Goal: Obtain resource: Download file/media

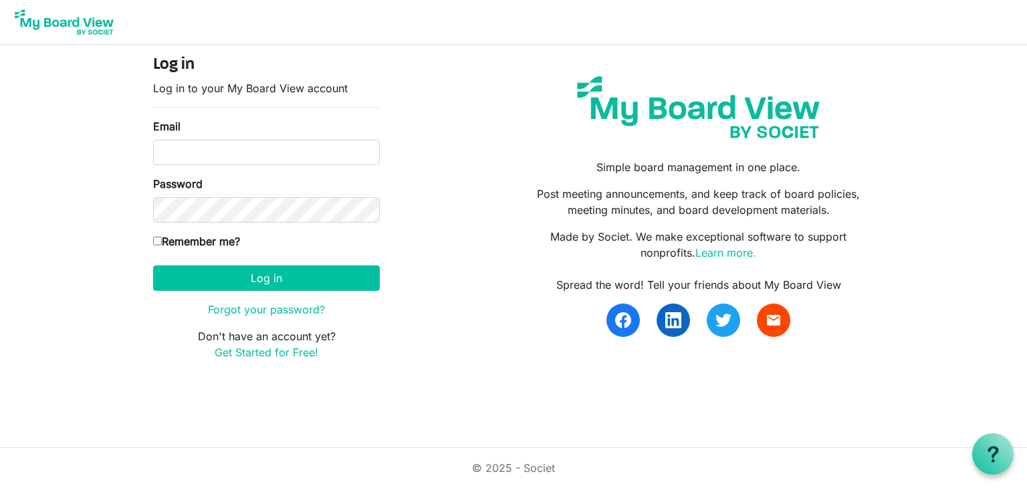
type input "[EMAIL_ADDRESS][DOMAIN_NAME]"
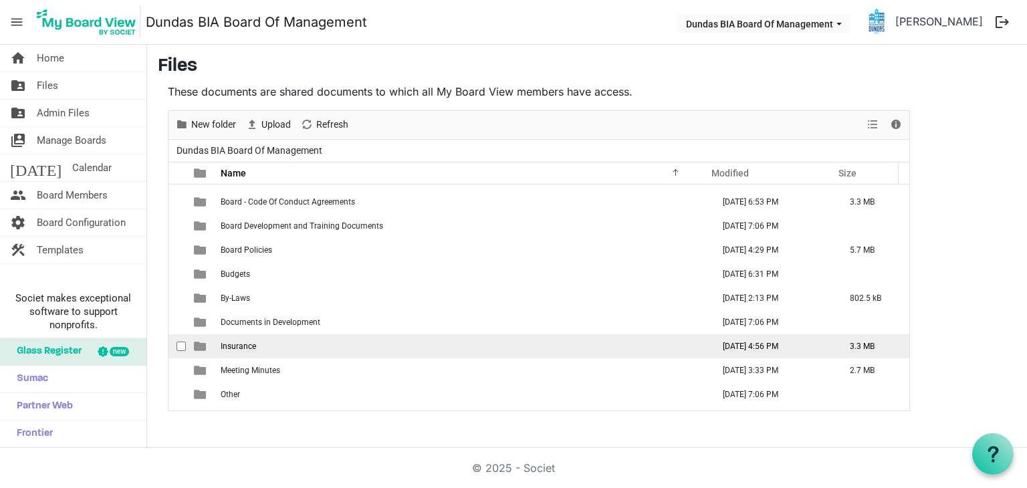
scroll to position [62, 0]
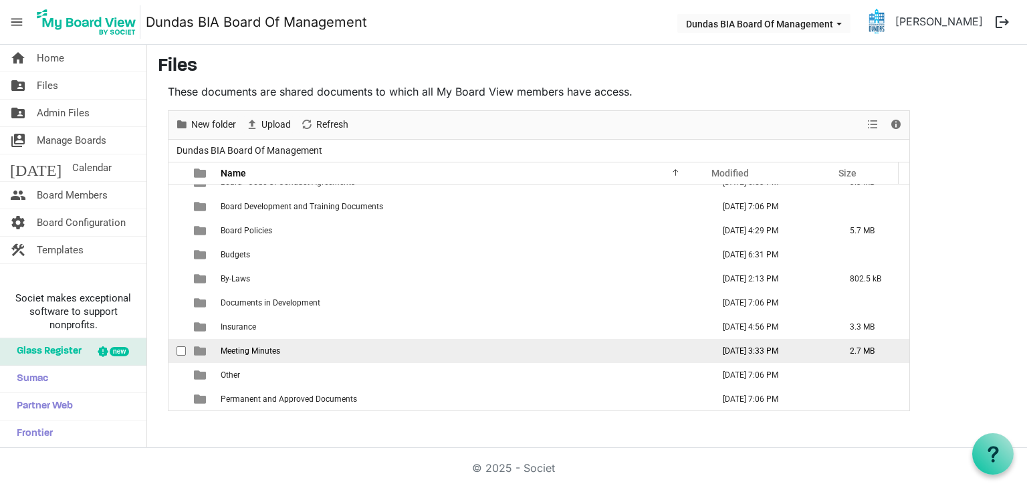
click at [274, 348] on span "Meeting Minutes" at bounding box center [250, 350] width 59 height 9
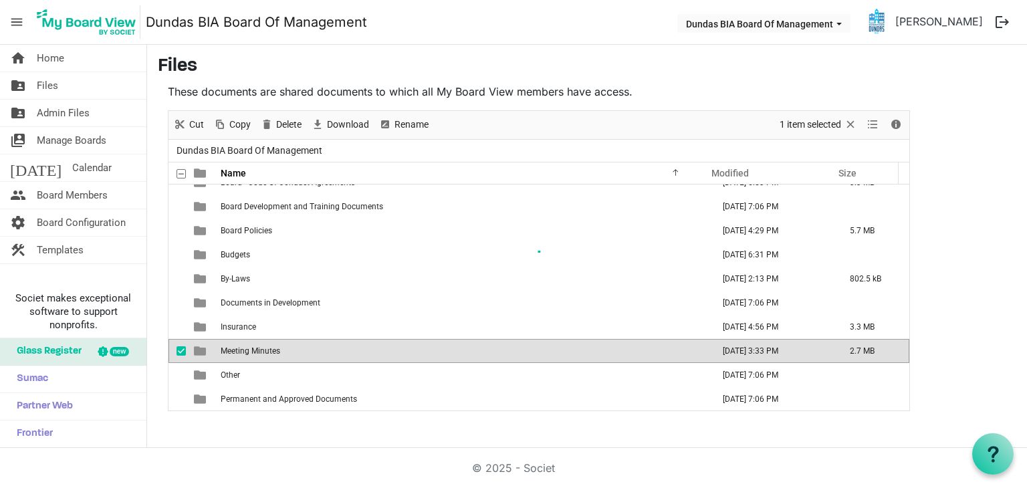
scroll to position [0, 0]
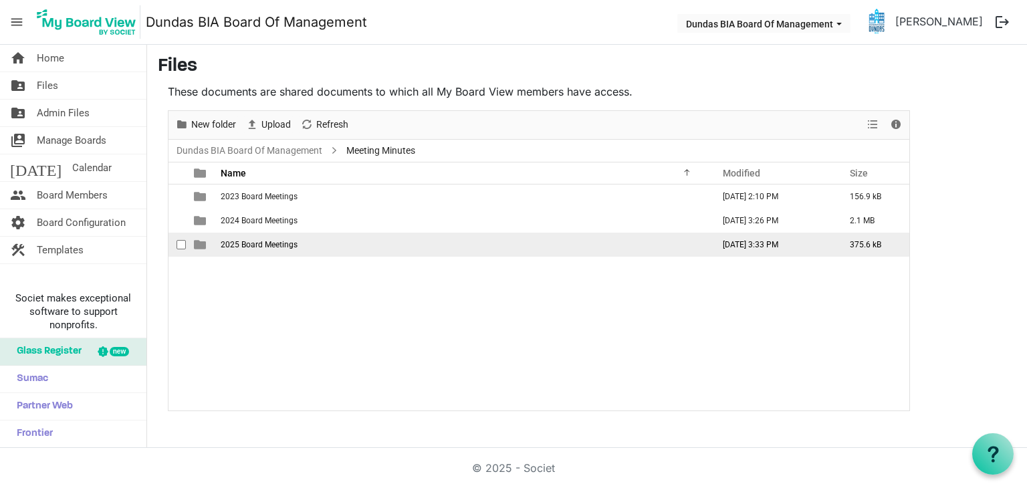
click at [259, 244] on span "2025 Board Meetings" at bounding box center [259, 244] width 77 height 9
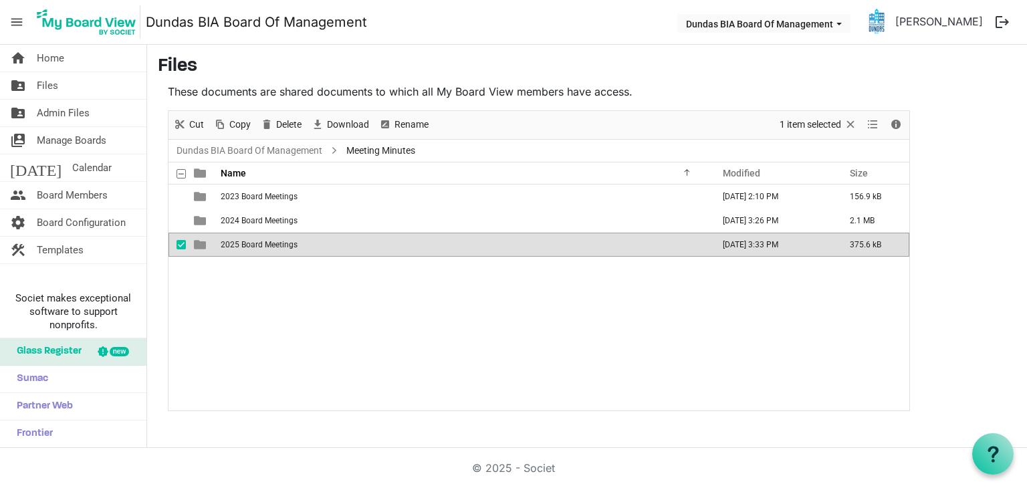
click at [259, 244] on span "2025 Board Meetings" at bounding box center [259, 244] width 77 height 9
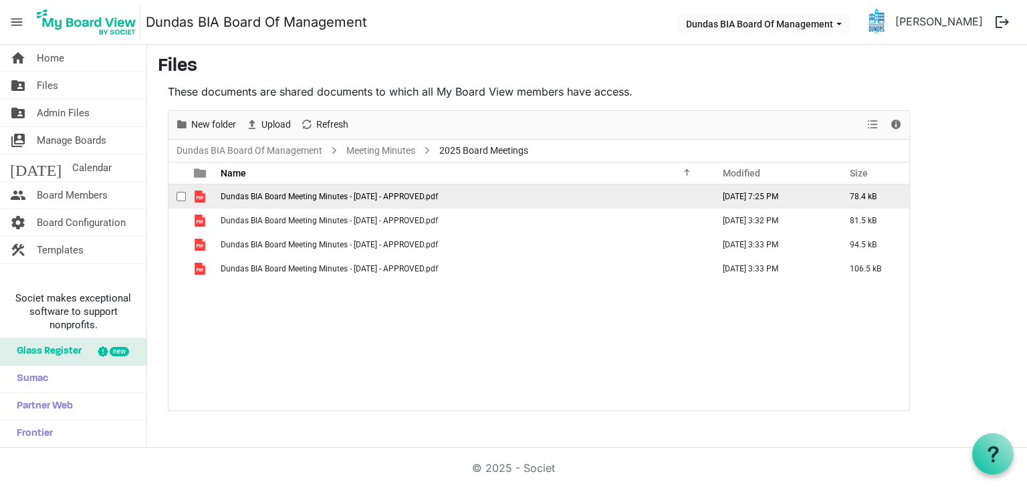
click at [384, 193] on span "Dundas BIA Board Meeting Minutes - [DATE] - APPROVED.pdf" at bounding box center [329, 196] width 217 height 9
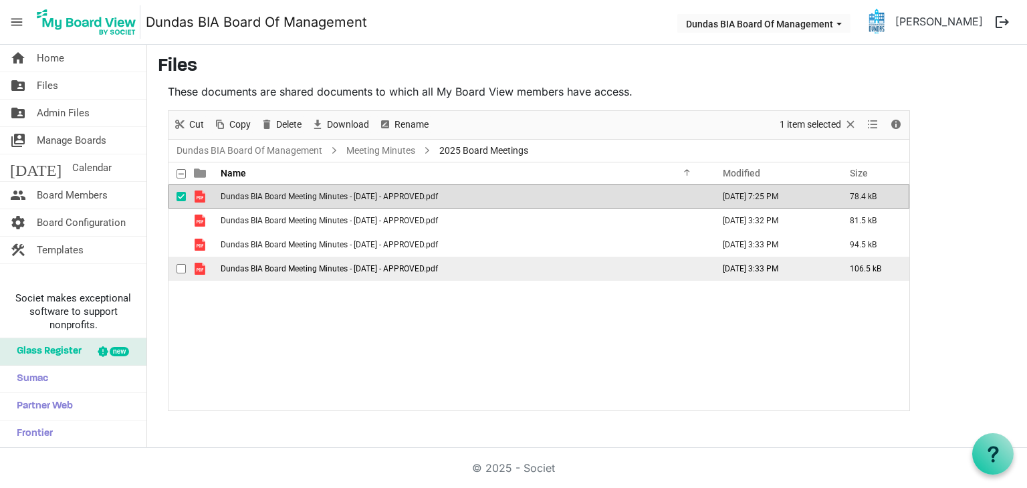
click at [366, 267] on span "Dundas BIA Board Meeting Minutes - [DATE] - APPROVED.pdf" at bounding box center [329, 268] width 217 height 9
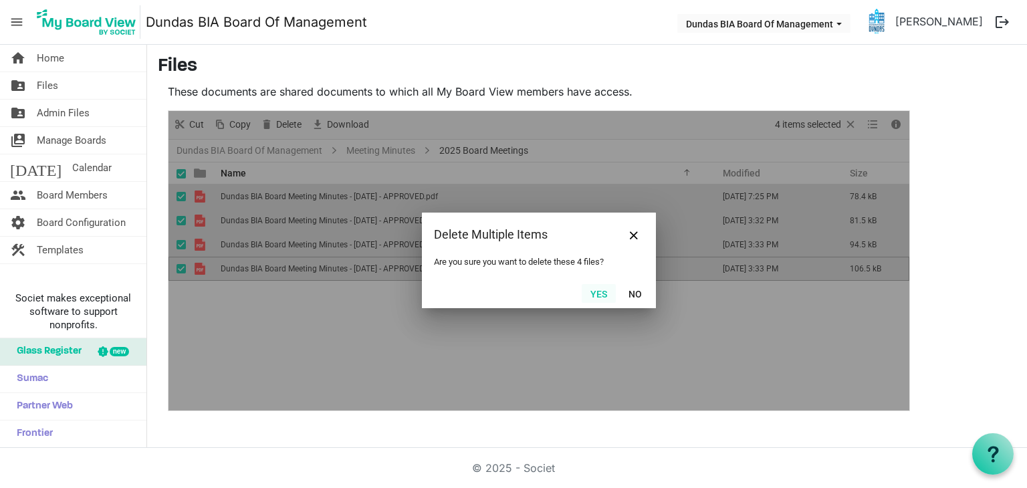
click at [608, 291] on button "Yes" at bounding box center [598, 293] width 34 height 19
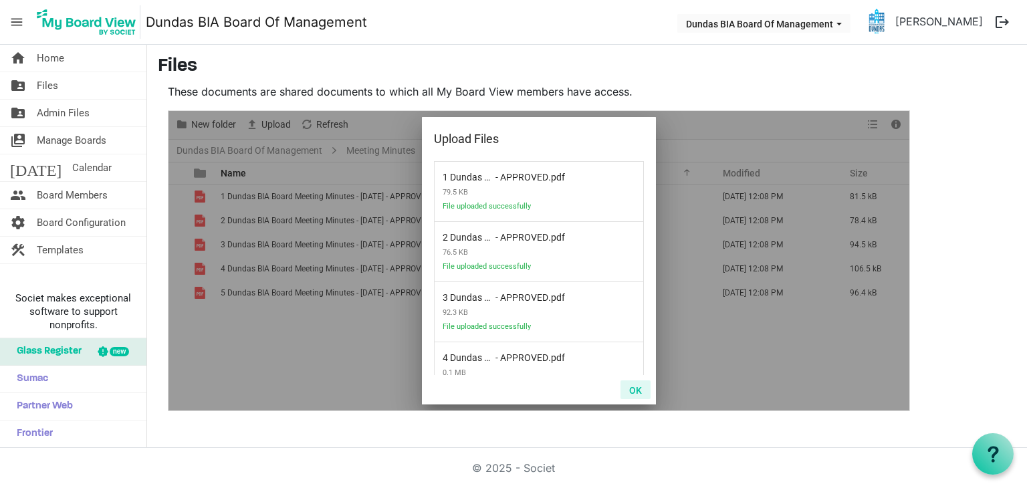
click at [634, 390] on button "OK" at bounding box center [635, 389] width 30 height 19
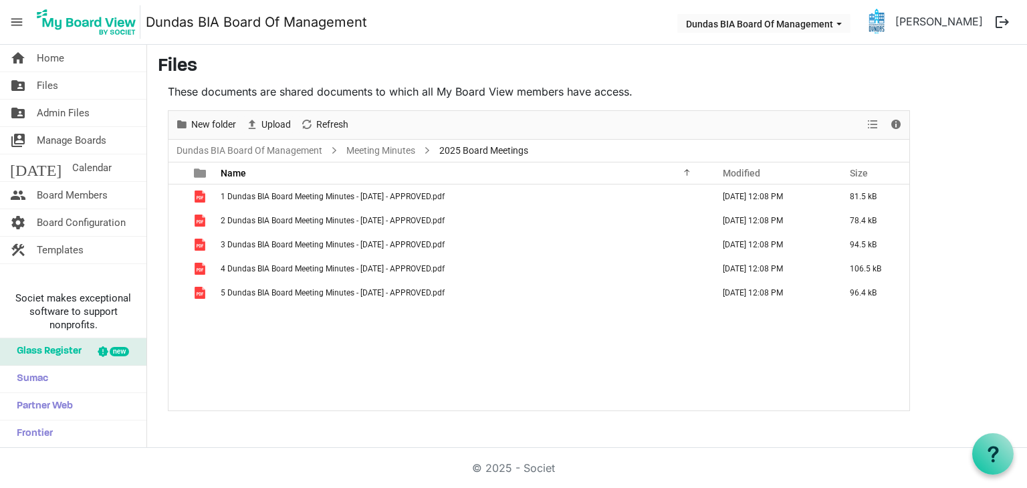
click at [390, 351] on div "1 Dundas BIA Board Meeting Minutes - [DATE] - APPROVED.pdf [DATE] 12:08 PM 81.5…" at bounding box center [538, 297] width 741 height 226
click at [294, 336] on div "1 Dundas BIA Board Meeting Minutes - [DATE] - APPROVED.pdf [DATE] 12:08 PM 81.5…" at bounding box center [538, 297] width 741 height 226
click at [51, 61] on span "Home" at bounding box center [50, 58] width 27 height 27
